Goal: Information Seeking & Learning: Learn about a topic

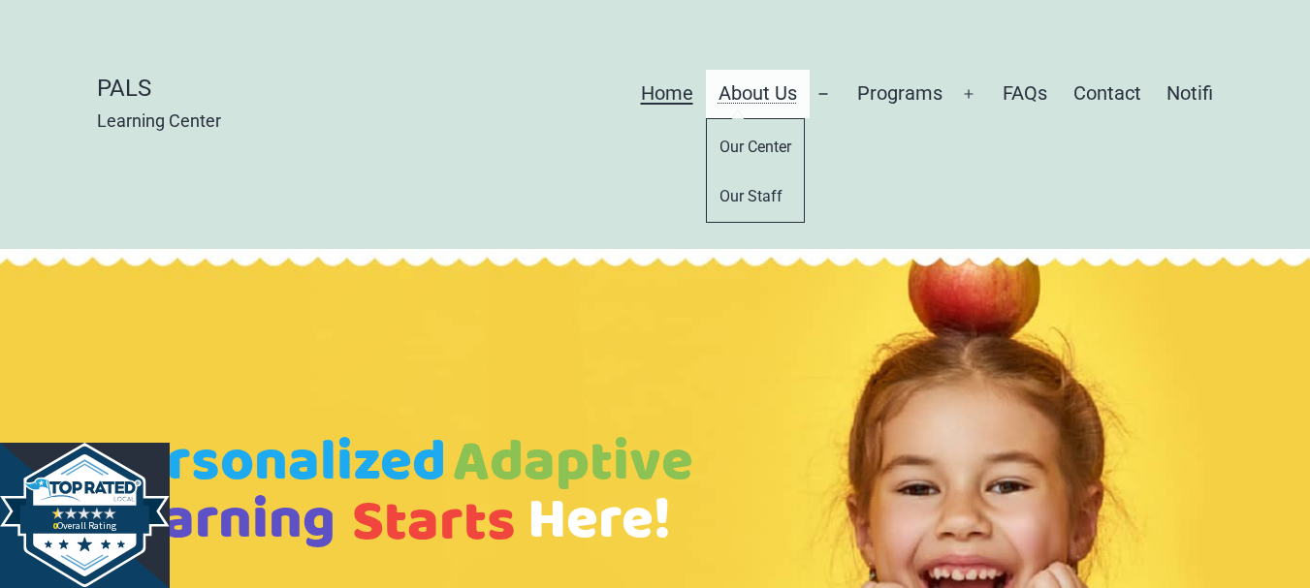
click at [793, 93] on link "About Us" at bounding box center [758, 94] width 104 height 48
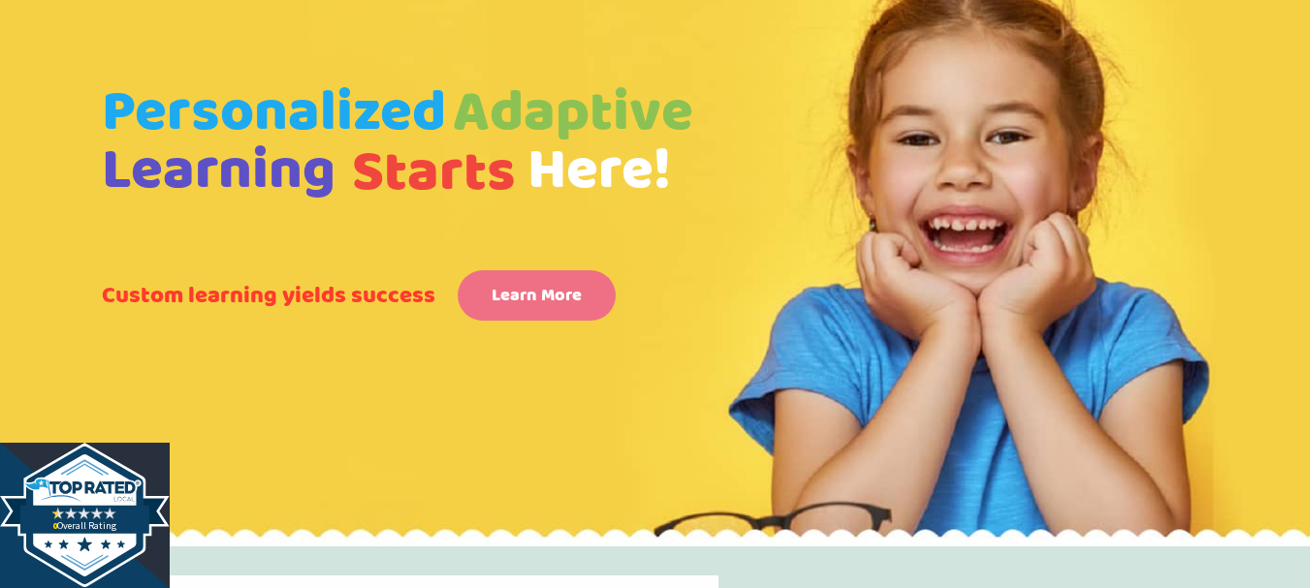
scroll to position [291, 0]
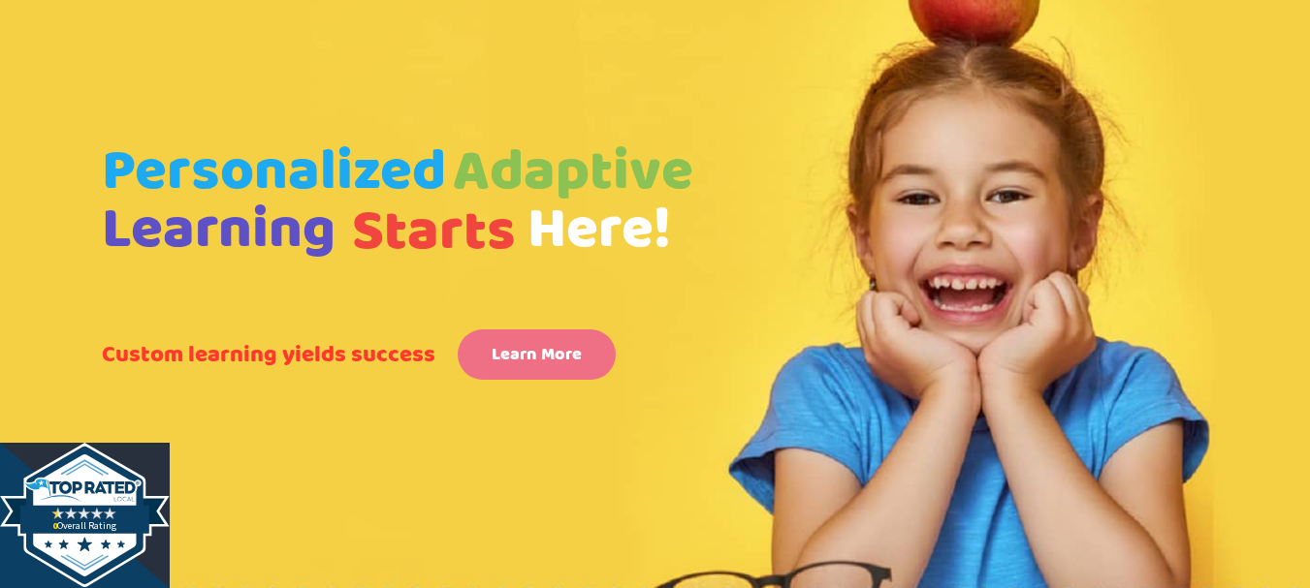
drag, startPoint x: 88, startPoint y: 147, endPoint x: 332, endPoint y: 238, distance: 260.7
click at [332, 238] on rs-slide "Personalized Adaptive Learning Starts Here! Custom learning yields success Lear…" at bounding box center [655, 282] width 1310 height 648
drag, startPoint x: 332, startPoint y: 238, endPoint x: 0, endPoint y: 177, distance: 338.1
click at [0, 177] on rs-slide "Personalized Adaptive Learning Starts Here! Custom learning yields success Lear…" at bounding box center [655, 282] width 1310 height 648
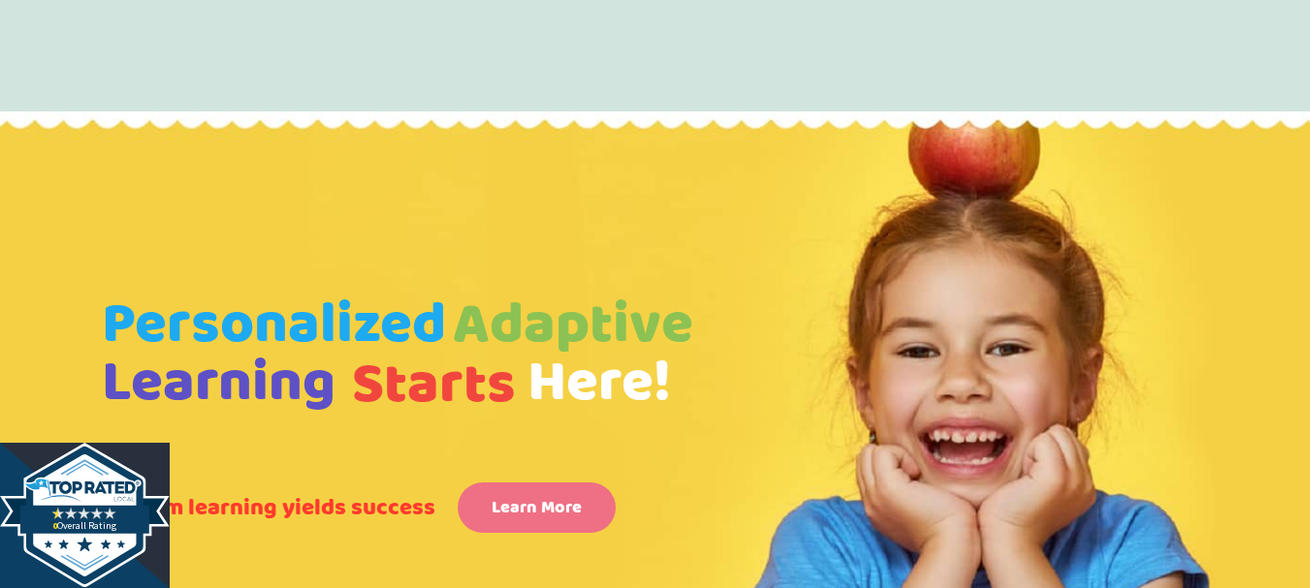
scroll to position [0, 0]
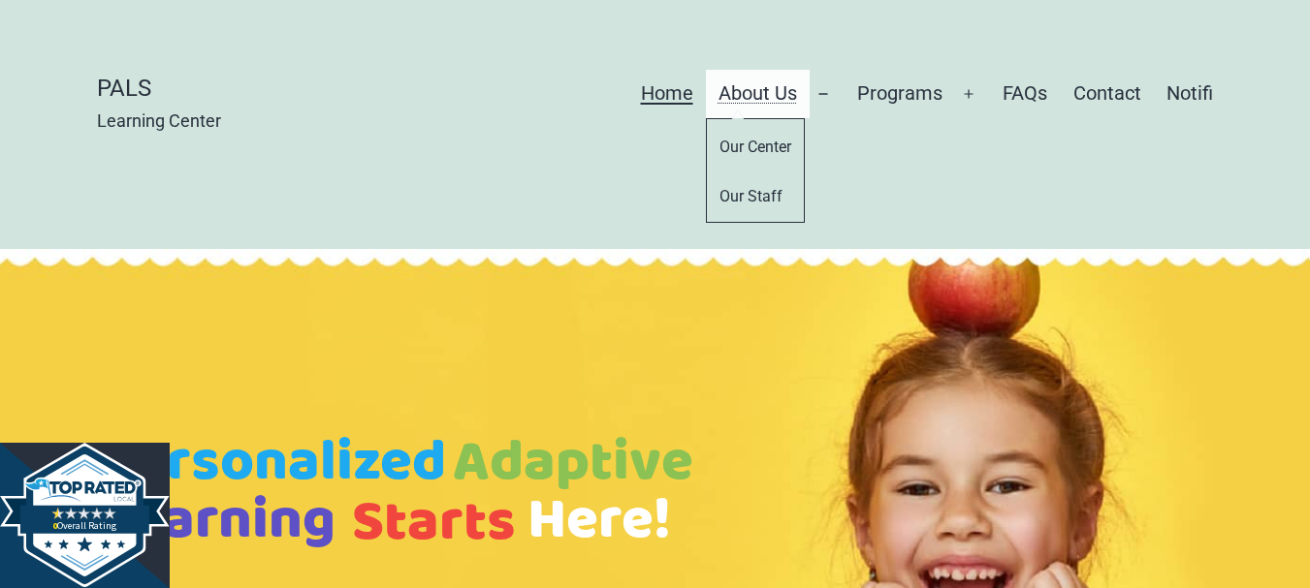
click at [772, 84] on link "About Us" at bounding box center [758, 94] width 104 height 48
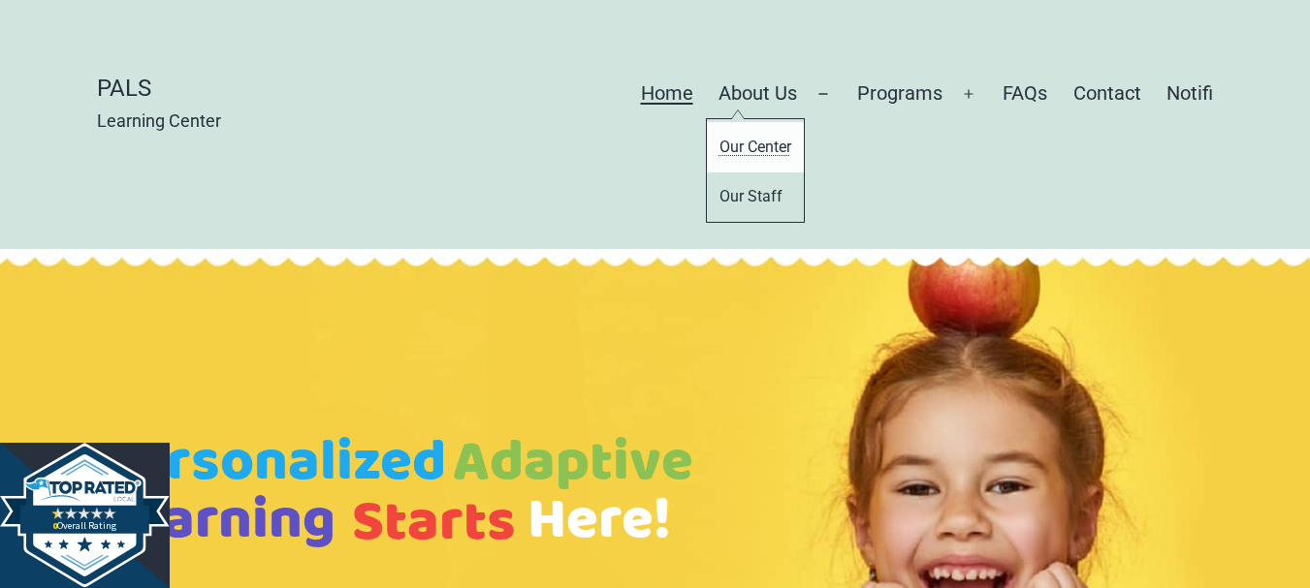
click at [766, 138] on link "Our Center" at bounding box center [755, 146] width 97 height 49
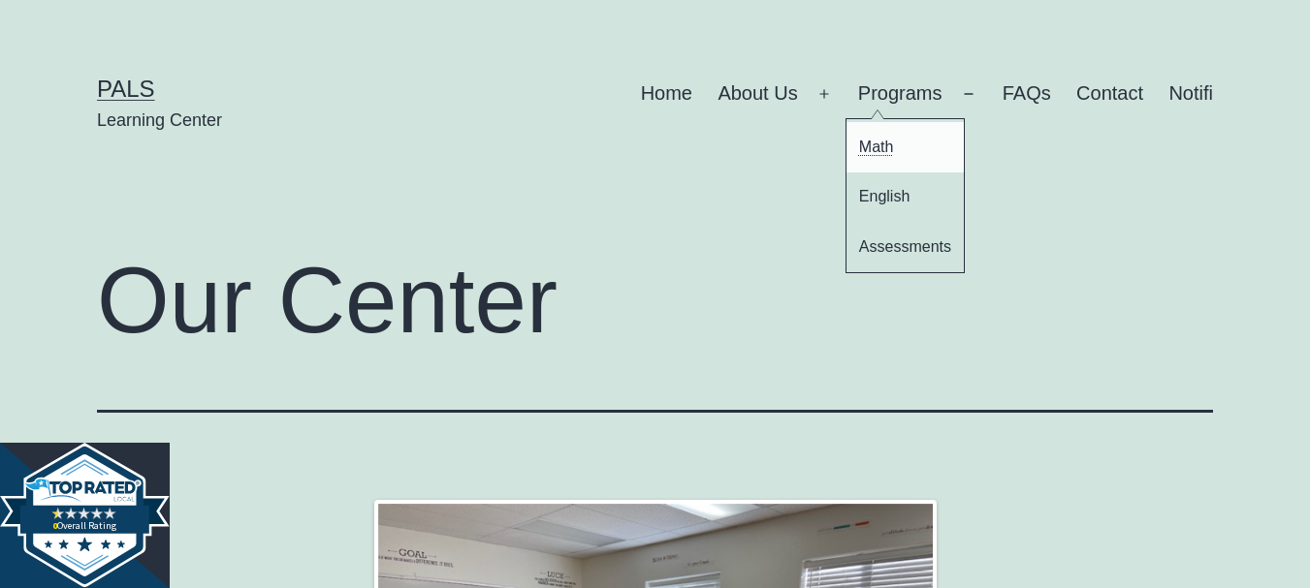
click at [883, 155] on link "Math" at bounding box center [905, 146] width 118 height 49
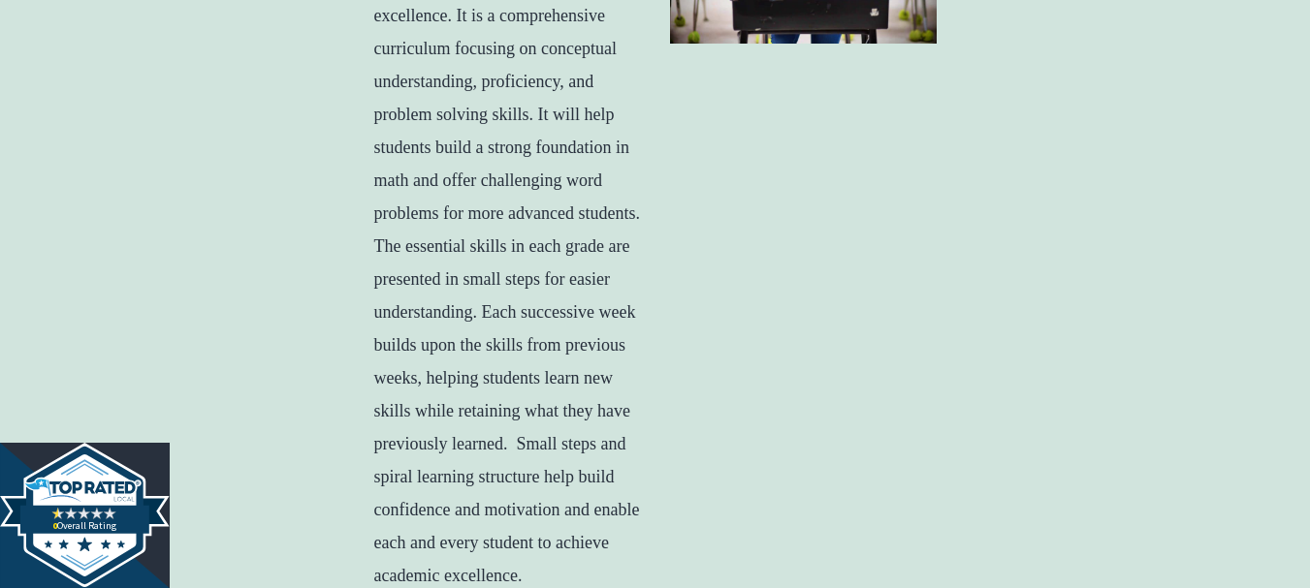
scroll to position [1066, 0]
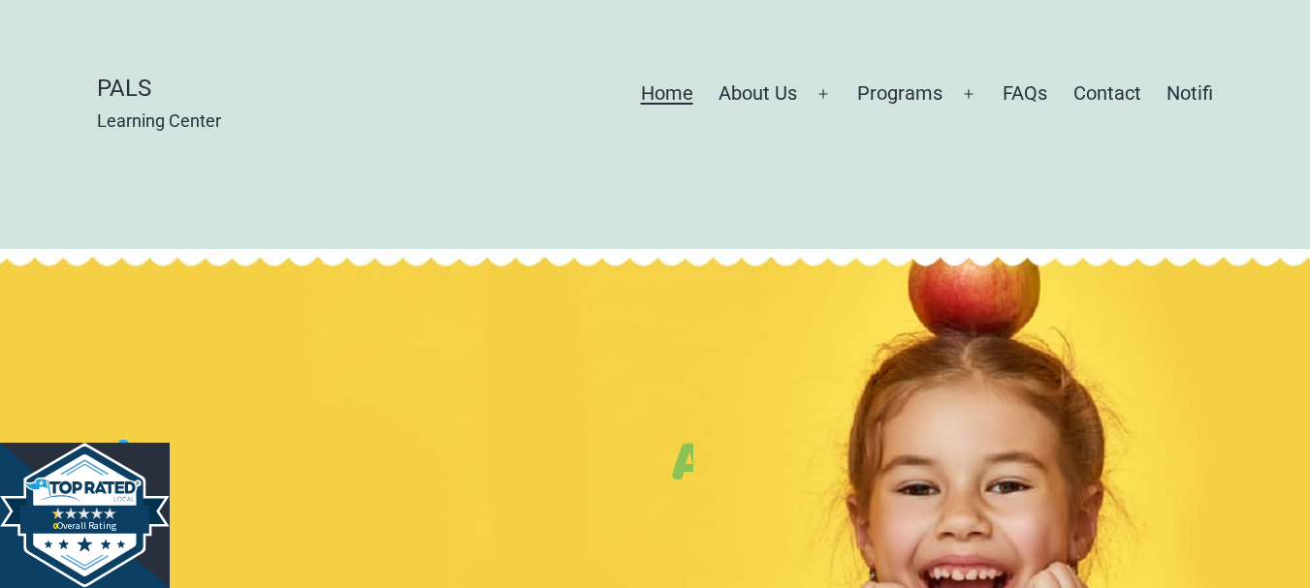
scroll to position [944, 0]
